Goal: Task Accomplishment & Management: Manage account settings

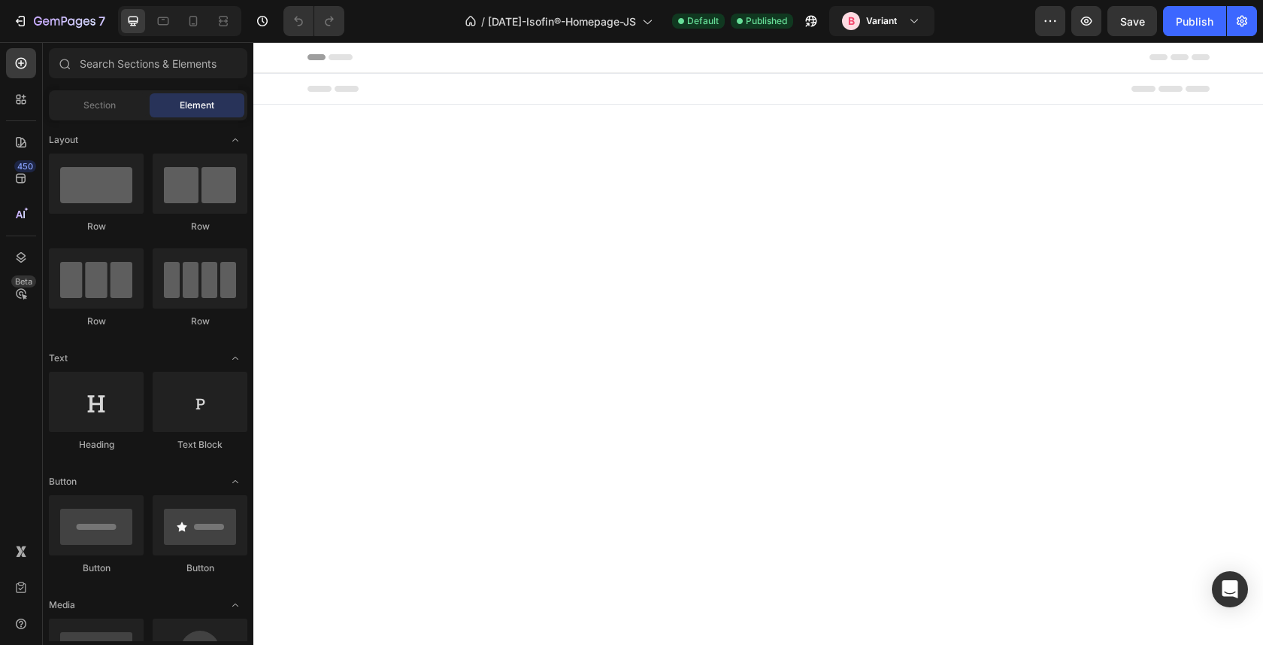
click at [279, 25] on div at bounding box center [311, 21] width 67 height 30
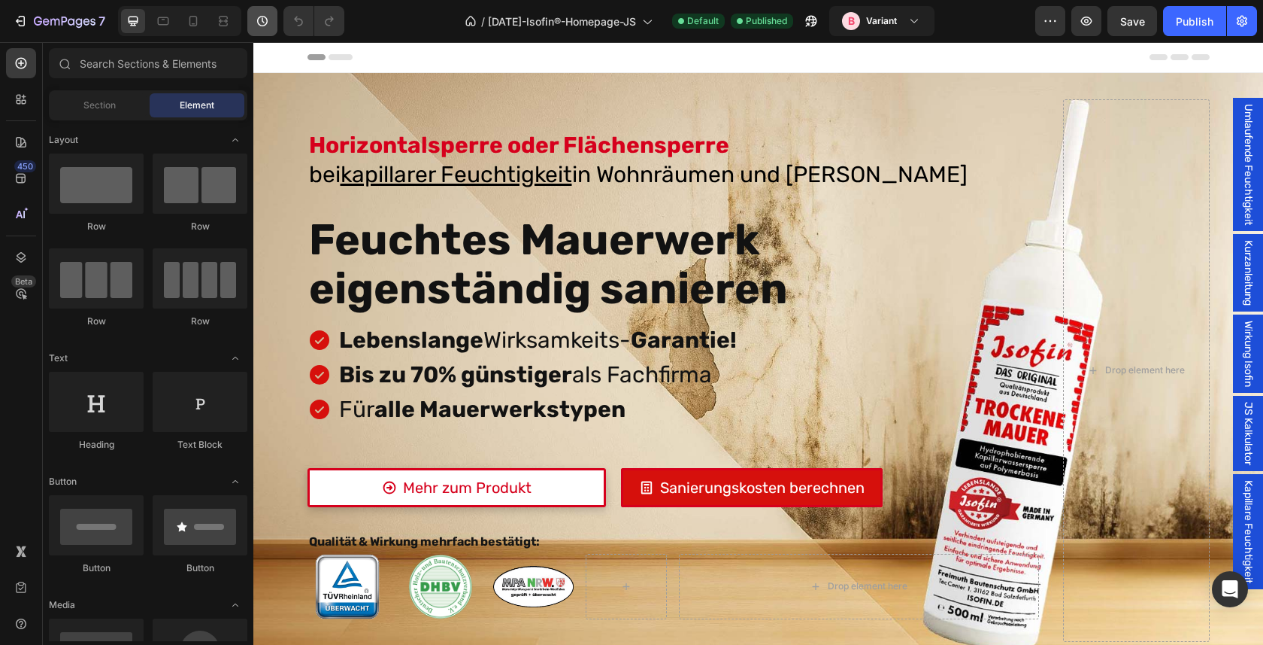
click at [263, 22] on icon "button" at bounding box center [263, 19] width 2 height 5
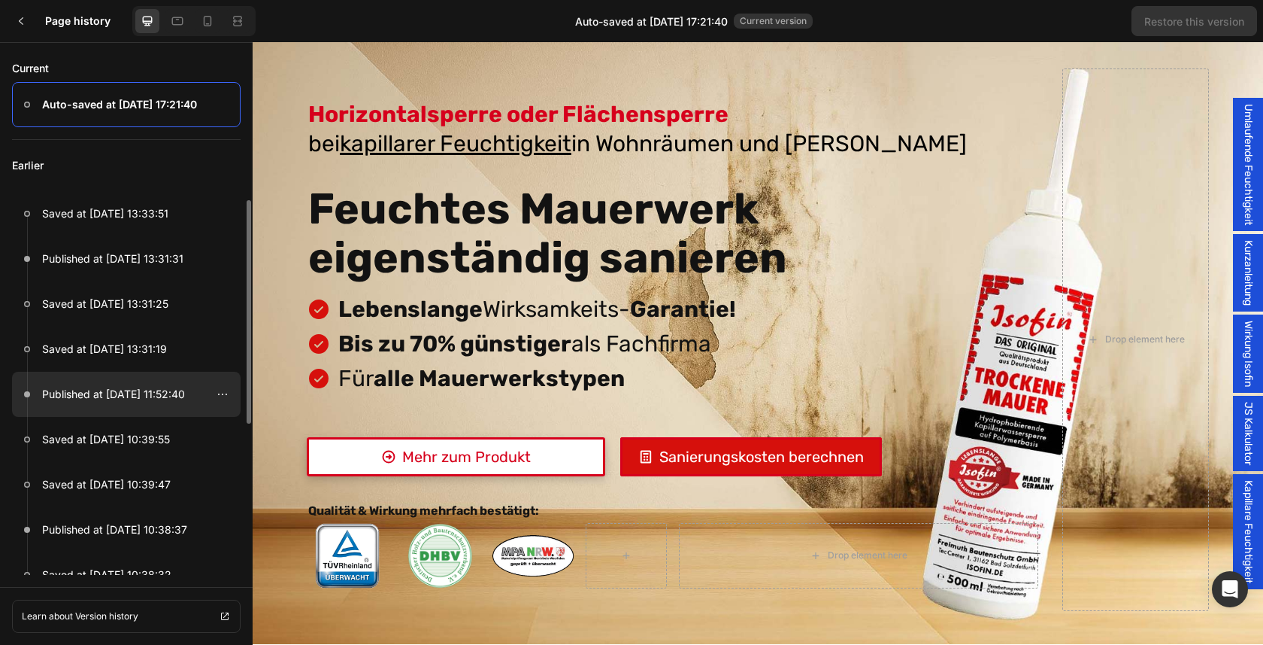
click at [198, 390] on div at bounding box center [126, 394] width 229 height 45
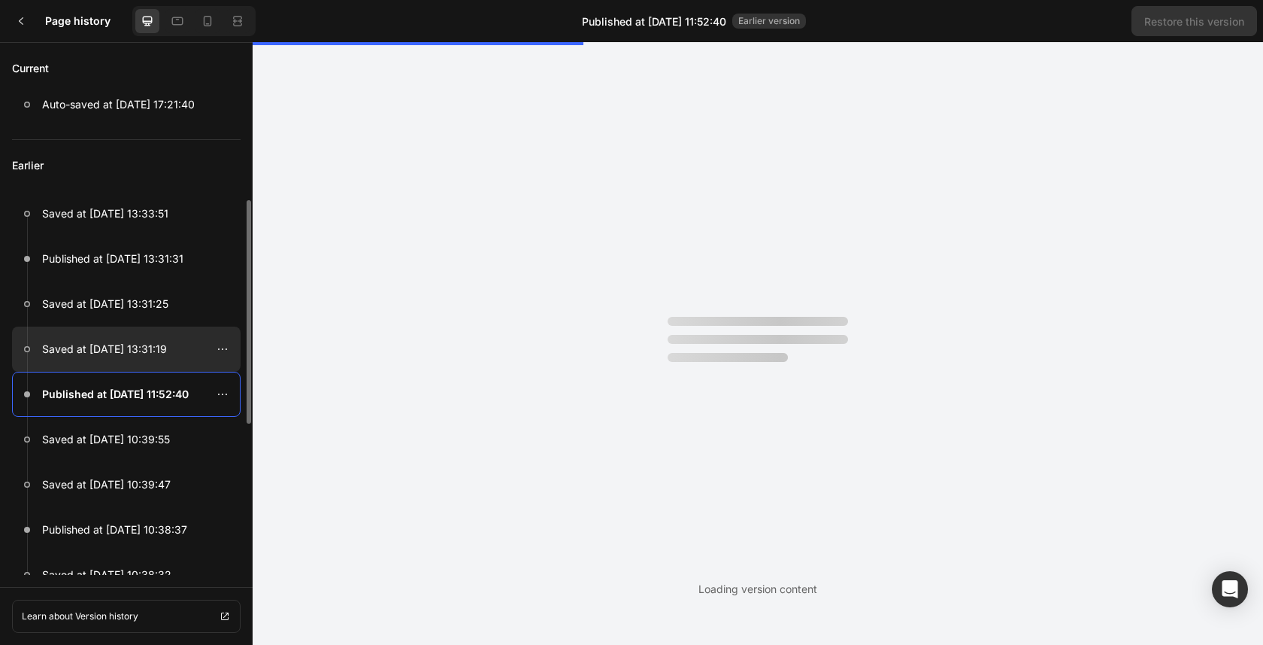
click at [184, 341] on div at bounding box center [126, 348] width 229 height 45
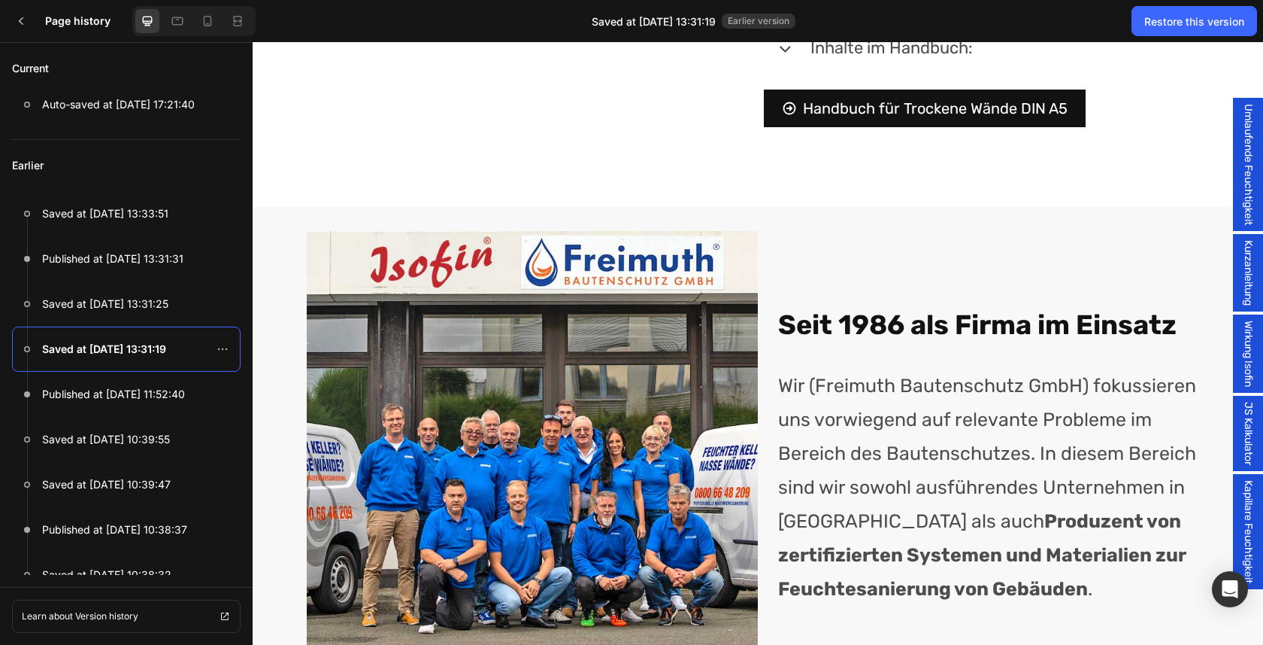
scroll to position [5869, 0]
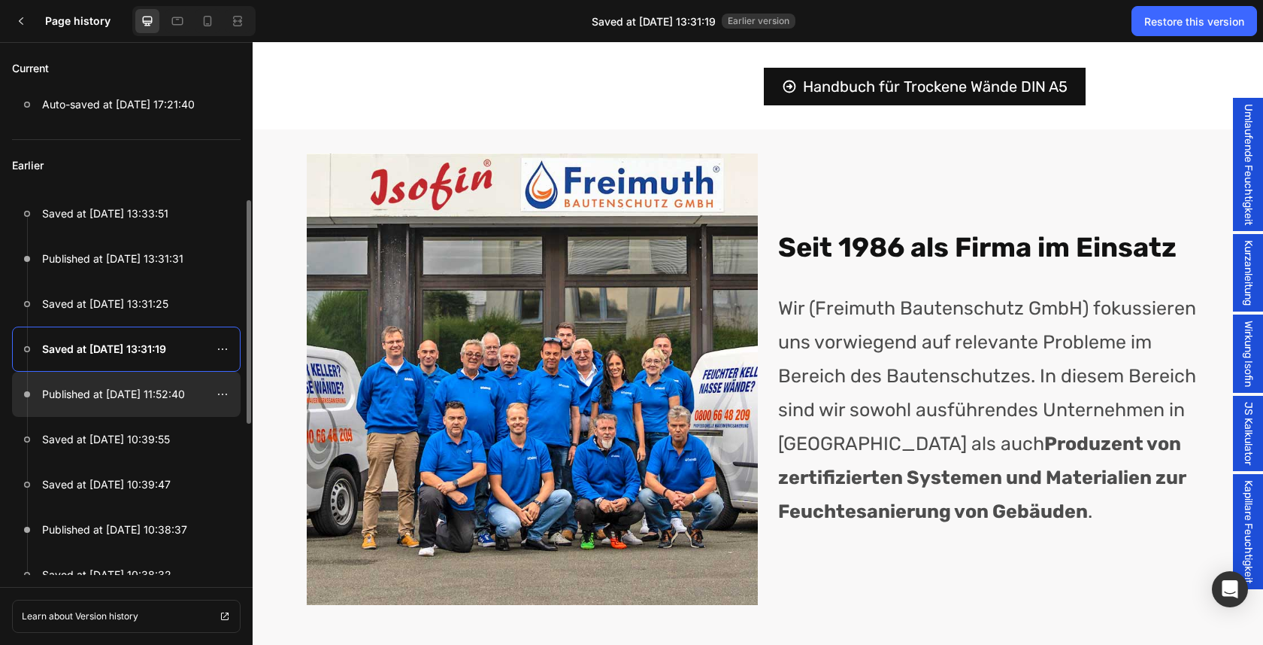
click at [97, 393] on p "Published at Sep 19, 11:52:40" at bounding box center [113, 394] width 143 height 18
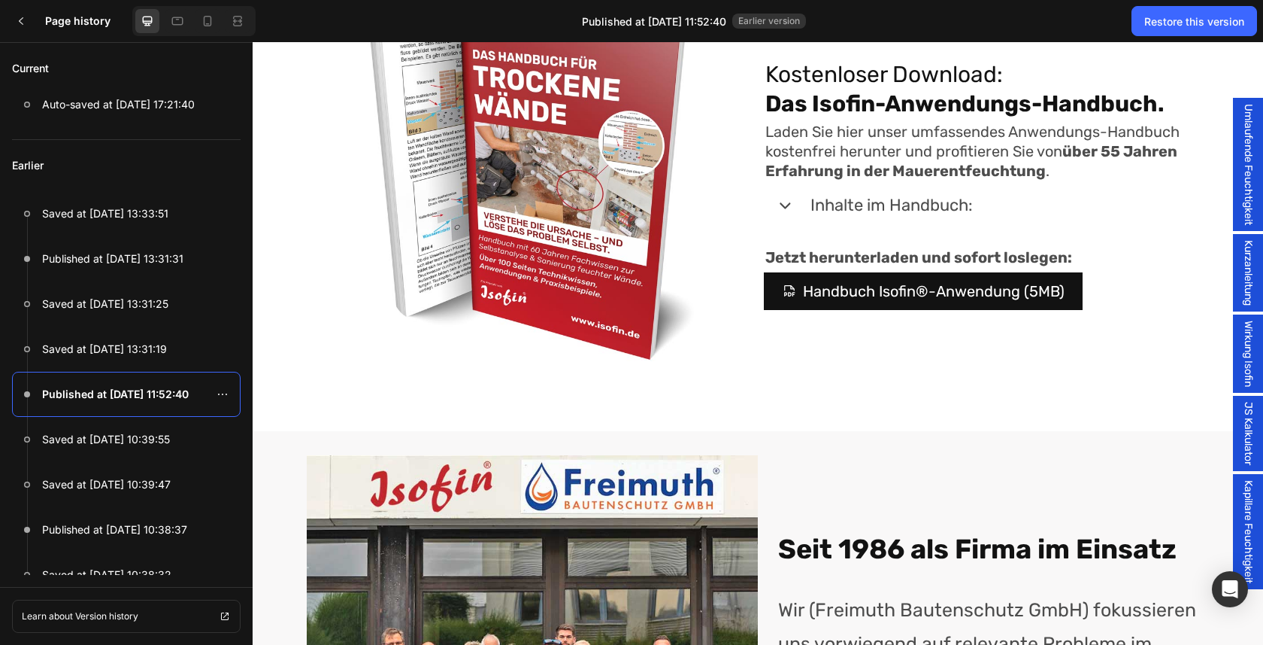
scroll to position [5426, 0]
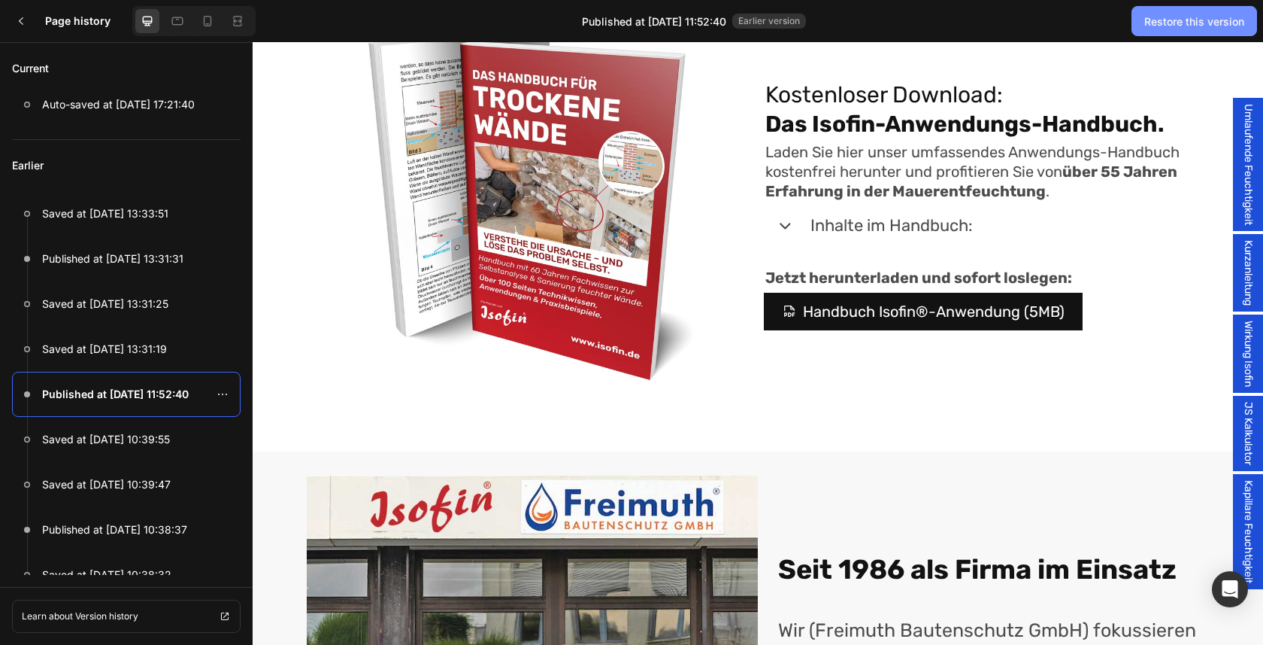
click at [1157, 29] on button "Restore this version" at bounding box center [1195, 21] width 126 height 30
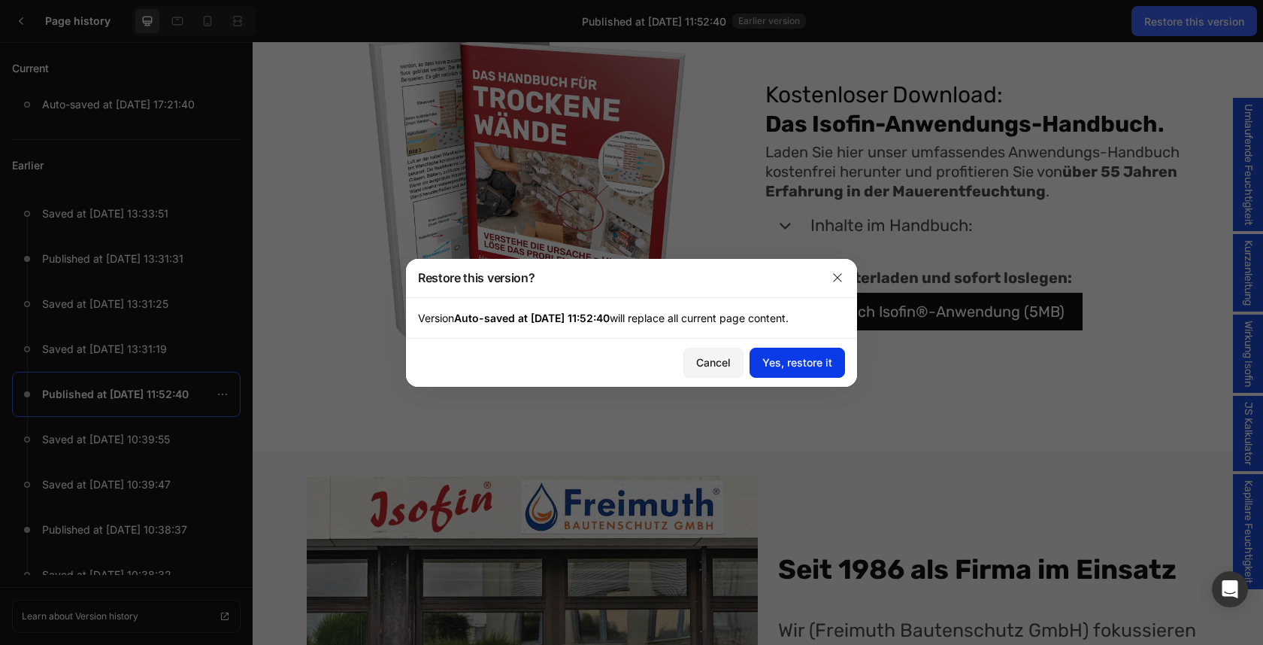
click at [835, 367] on button "Yes, restore it" at bounding box center [798, 362] width 96 height 30
